Goal: Find specific page/section: Find specific page/section

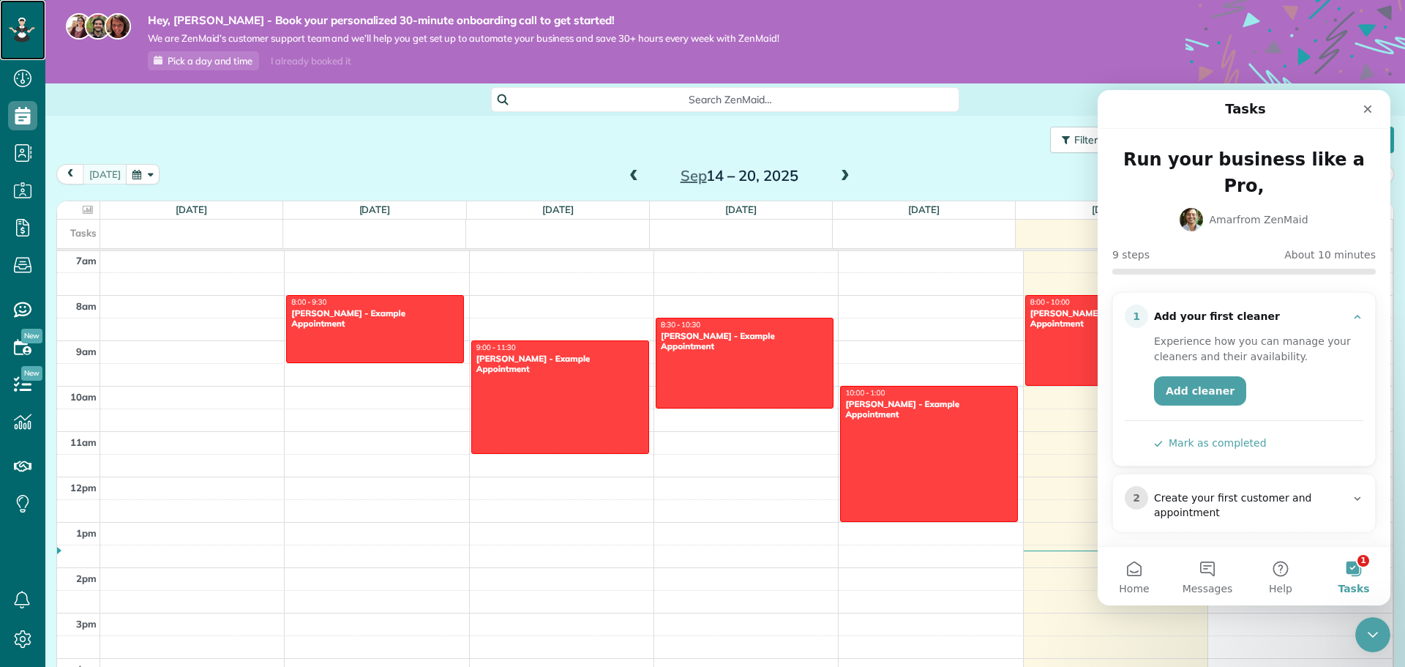
click at [20, 18] on icon at bounding box center [22, 30] width 26 height 25
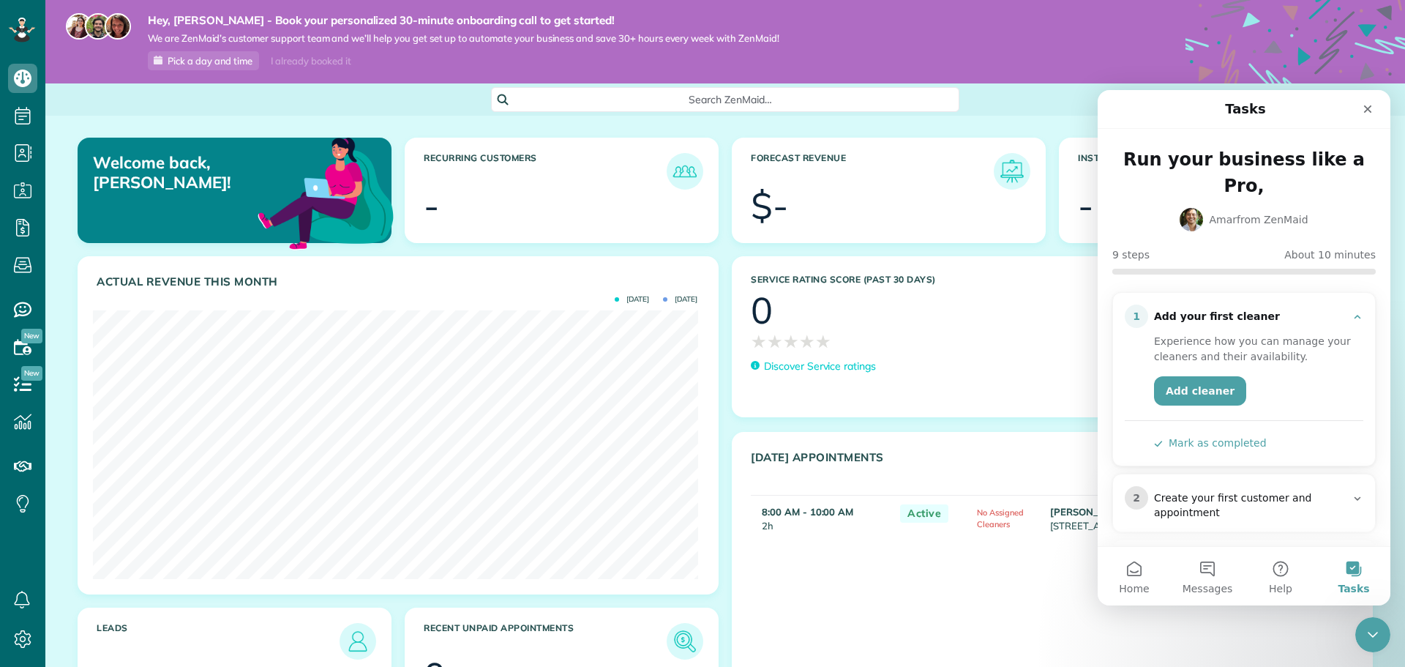
click at [1134, 18] on div "Hey, Jannet - Book your personalized 30-minute onboarding call to get started! …" at bounding box center [725, 41] width 1360 height 83
click at [28, 626] on icon at bounding box center [22, 638] width 29 height 29
click at [88, 642] on span "Settings" at bounding box center [77, 637] width 40 height 13
